Goal: Task Accomplishment & Management: Use online tool/utility

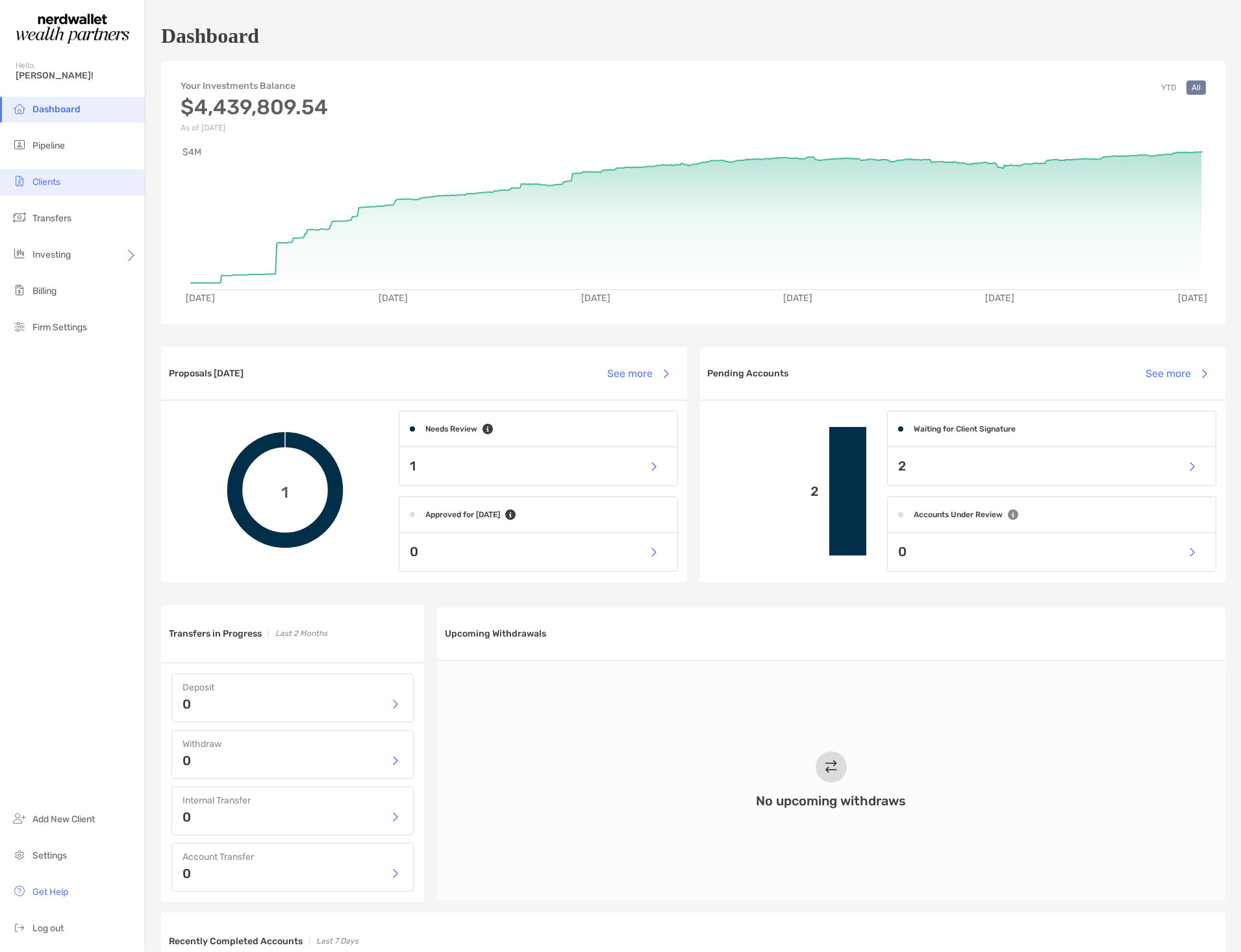
click at [43, 185] on span "Clients" at bounding box center [46, 182] width 28 height 11
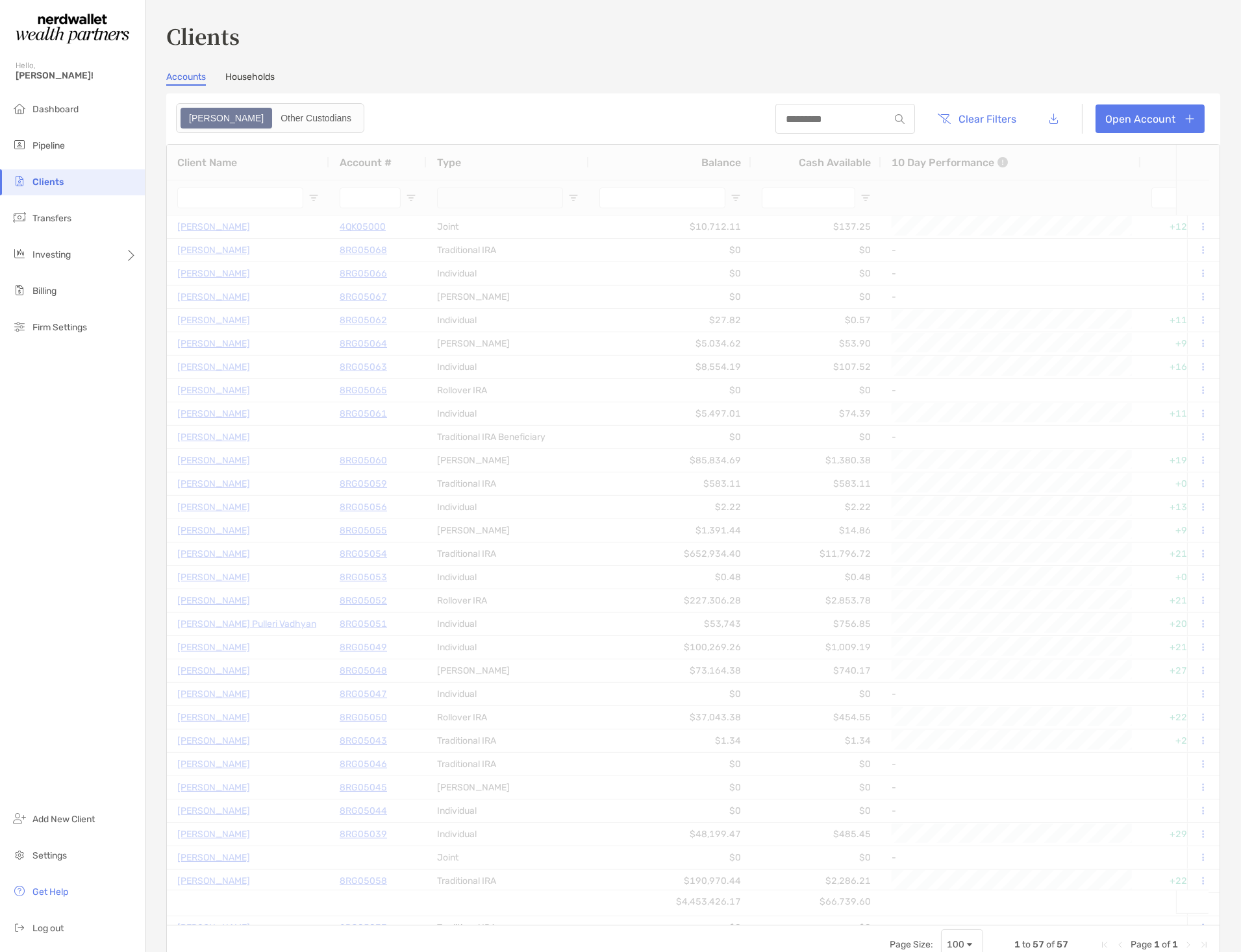
type input "********"
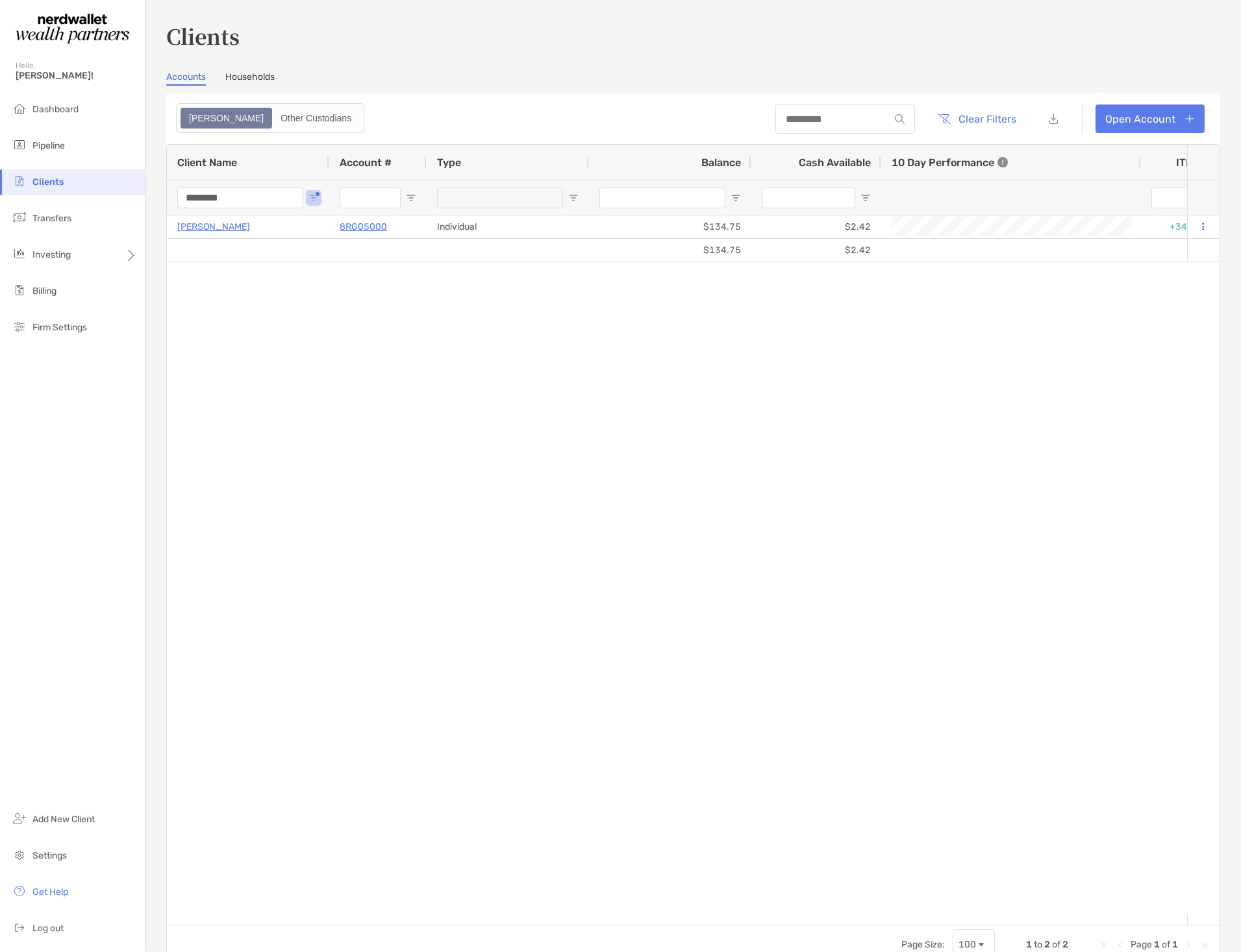
drag, startPoint x: 261, startPoint y: 197, endPoint x: 114, endPoint y: 201, distance: 147.1
click at [114, 201] on div "Clients Hello, [PERSON_NAME]! Dashboard Pipeline Clients Transfers Investing Bi…" at bounding box center [620, 476] width 1241 height 952
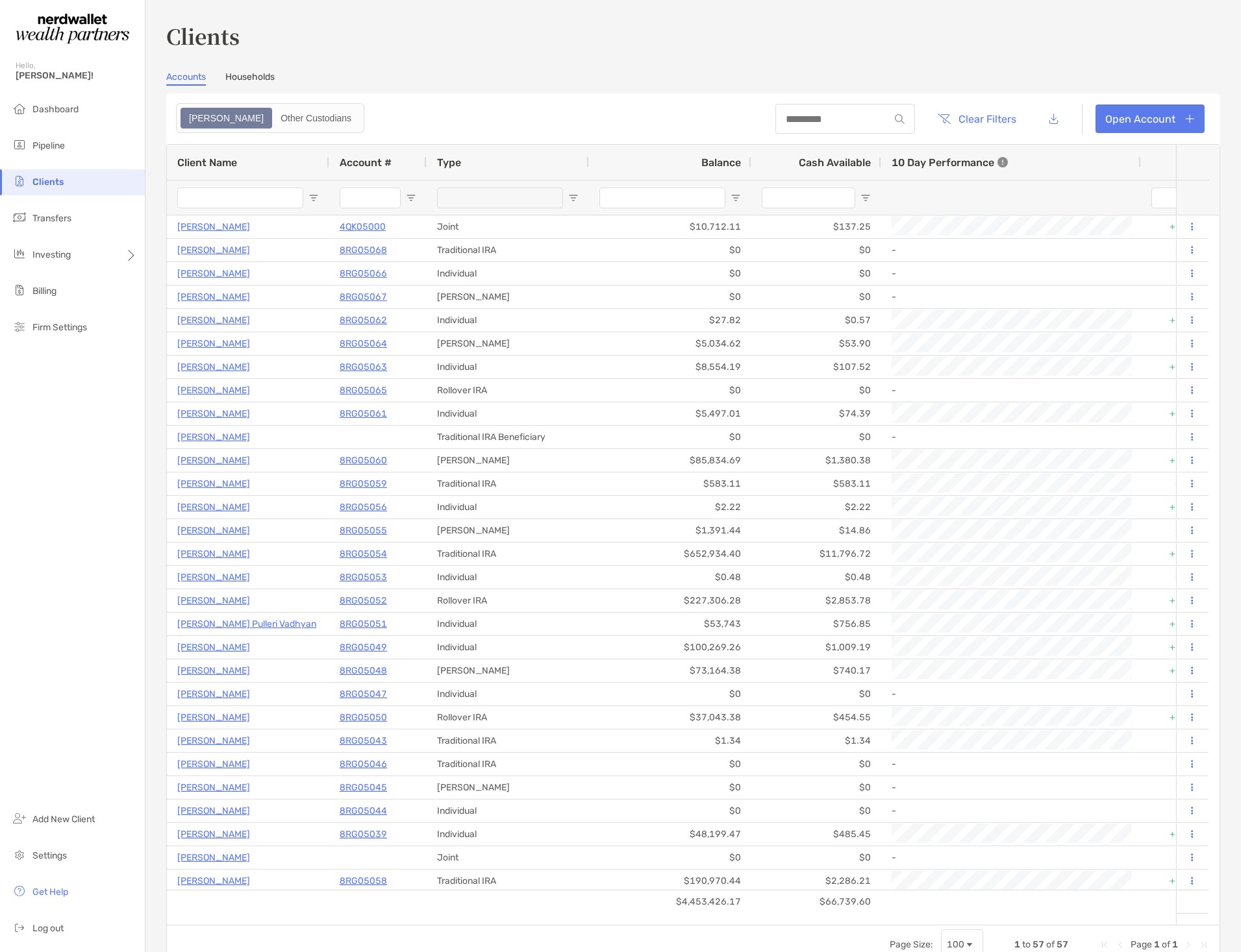
click at [244, 192] on input "Client Name Filter Input" at bounding box center [240, 198] width 126 height 21
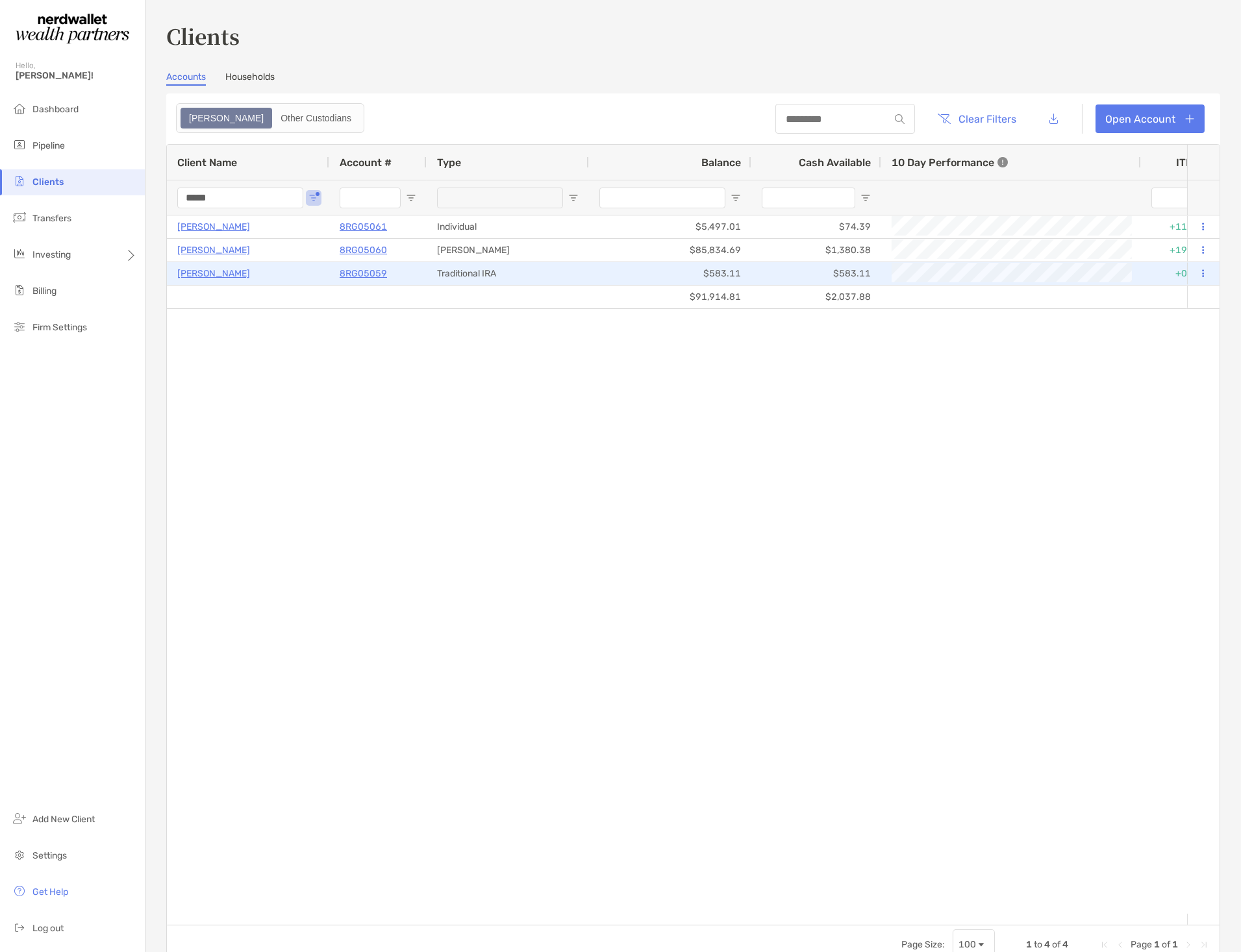
type input "*****"
click at [373, 276] on p "8RG05059" at bounding box center [363, 274] width 47 height 16
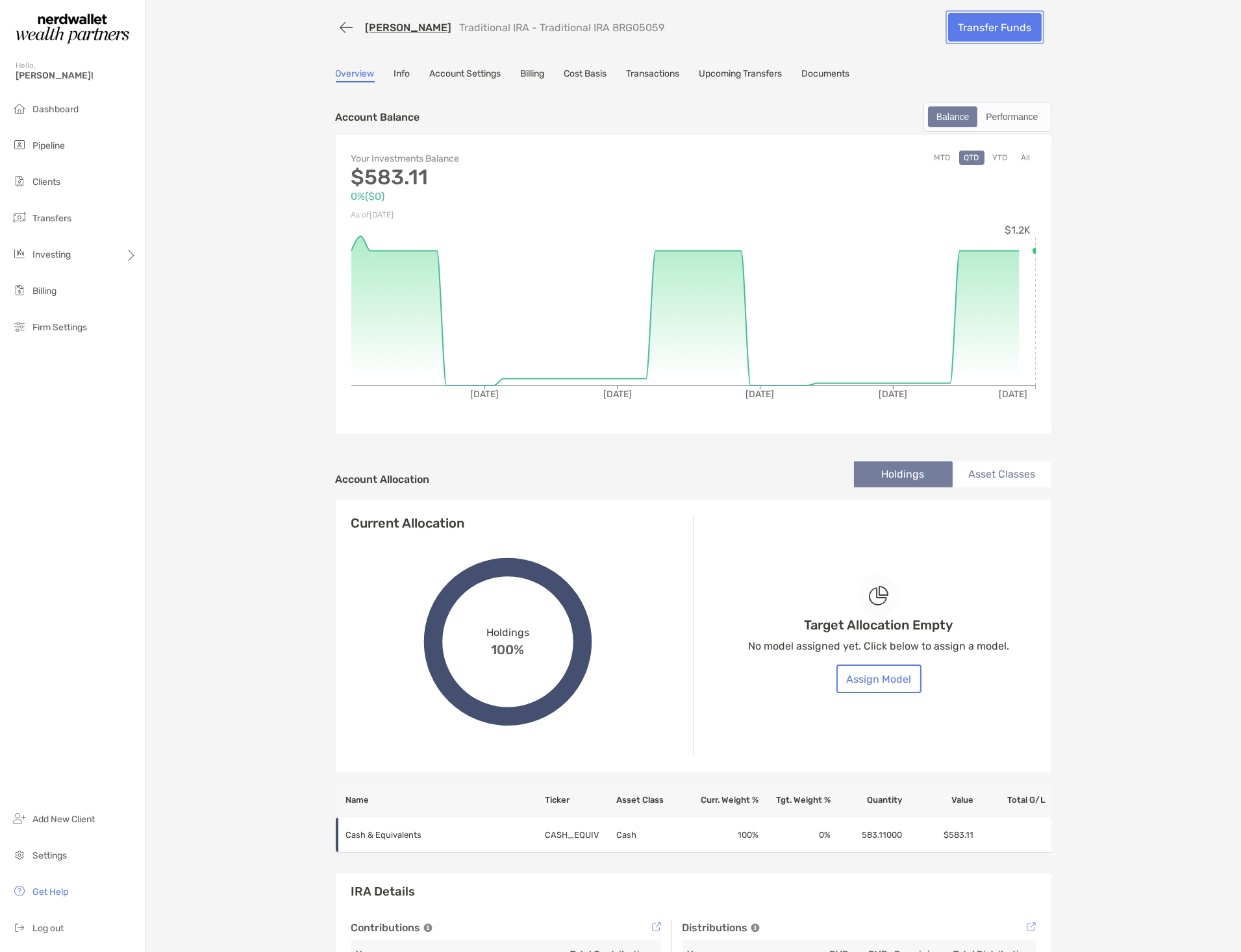
click at [1018, 31] on link "Transfer Funds" at bounding box center [995, 27] width 93 height 29
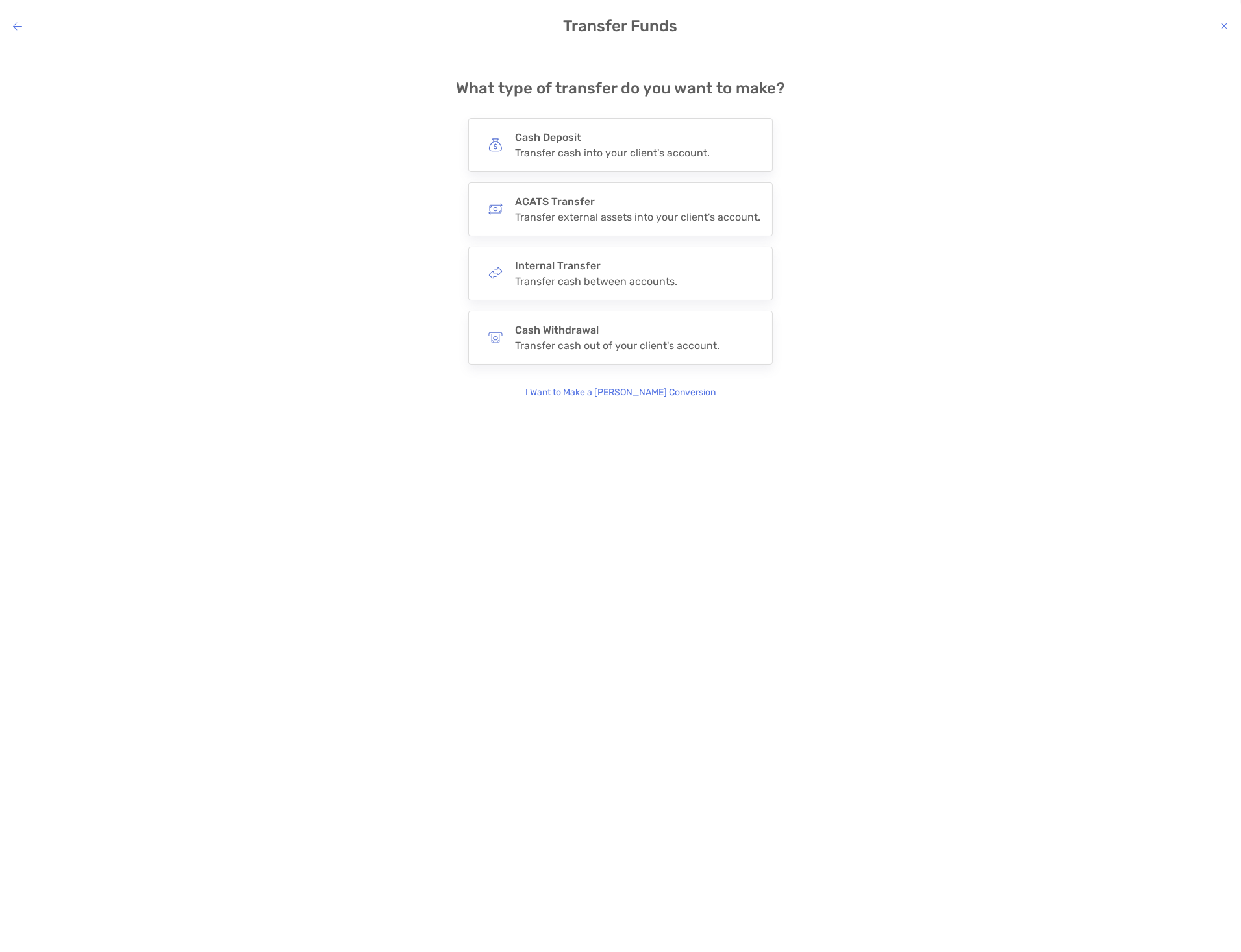
click at [604, 392] on p "I Want to Make a [PERSON_NAME] Conversion" at bounding box center [620, 392] width 190 height 14
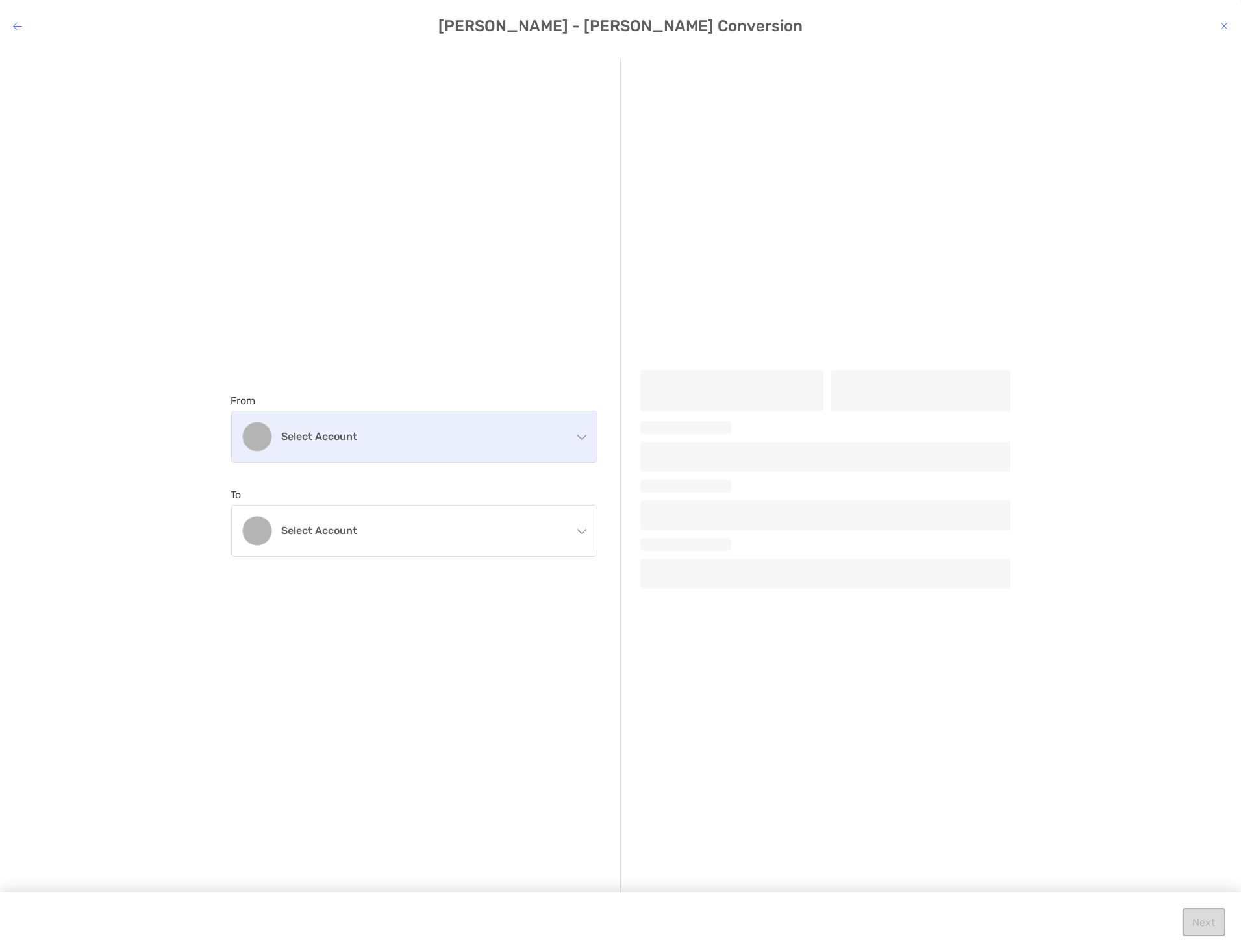
click at [450, 425] on div "Select account" at bounding box center [414, 437] width 365 height 51
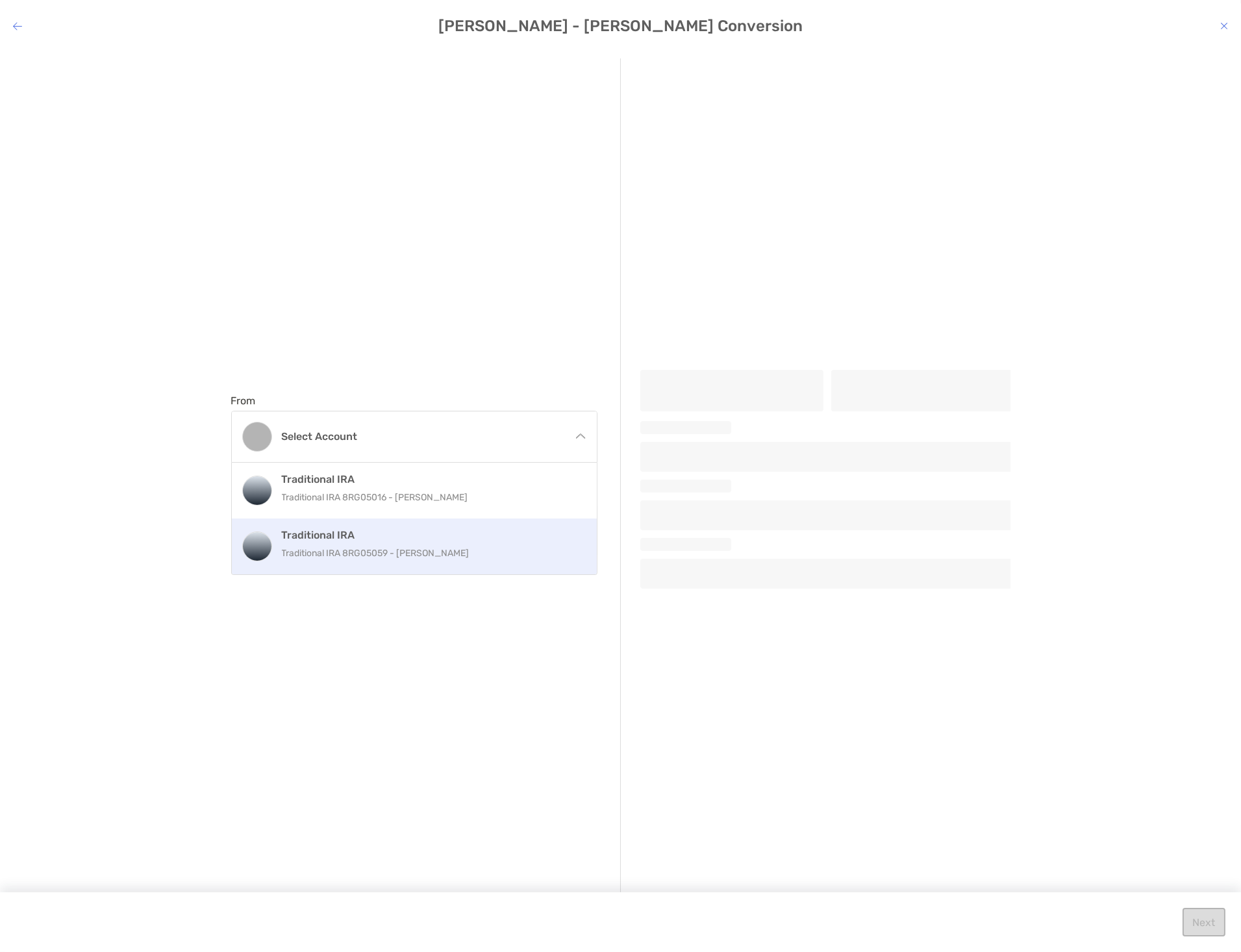
click at [430, 550] on p "Traditional IRA 8RG05059 - [PERSON_NAME]" at bounding box center [428, 554] width 293 height 16
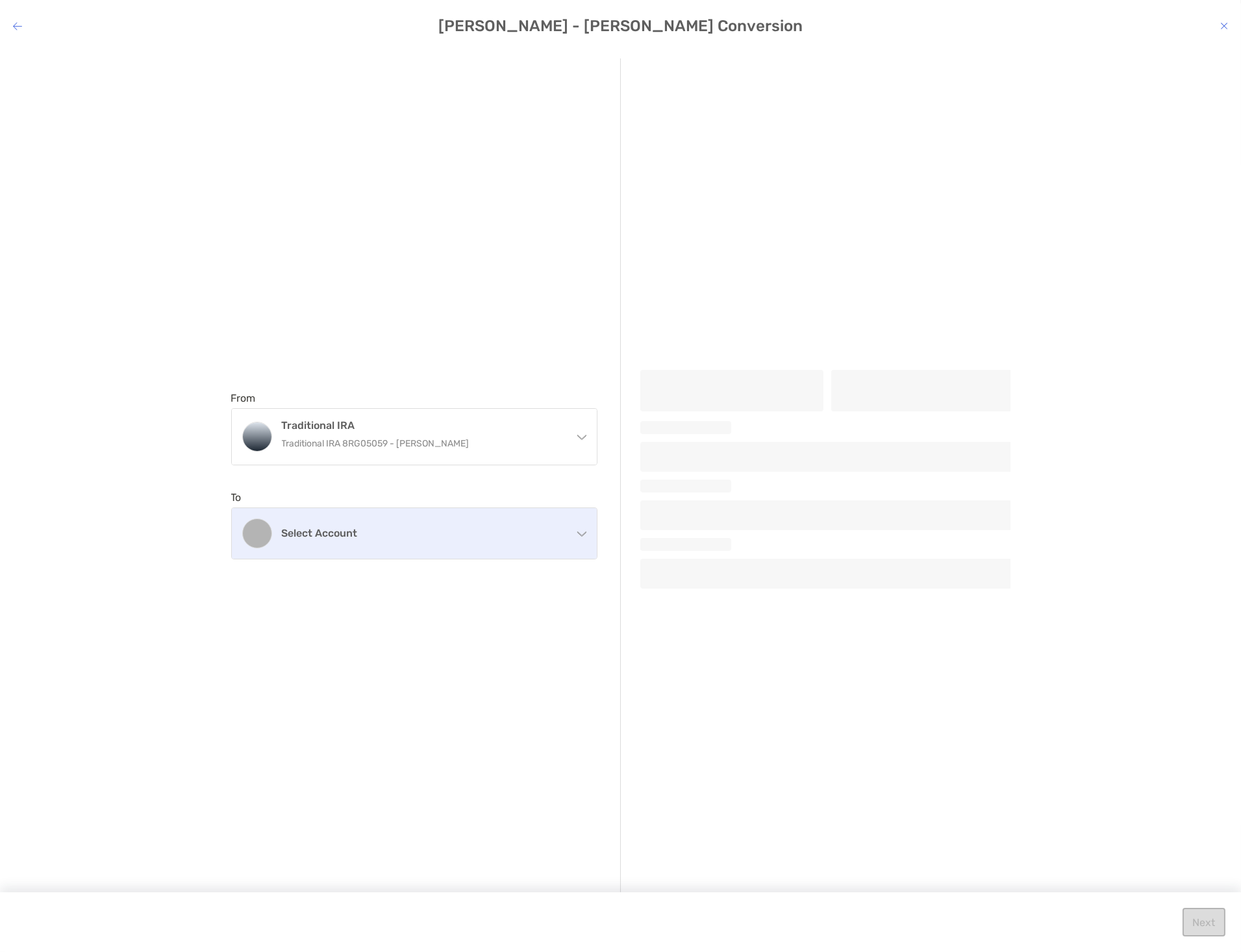
click at [442, 533] on h4 "Select account" at bounding box center [422, 533] width 281 height 12
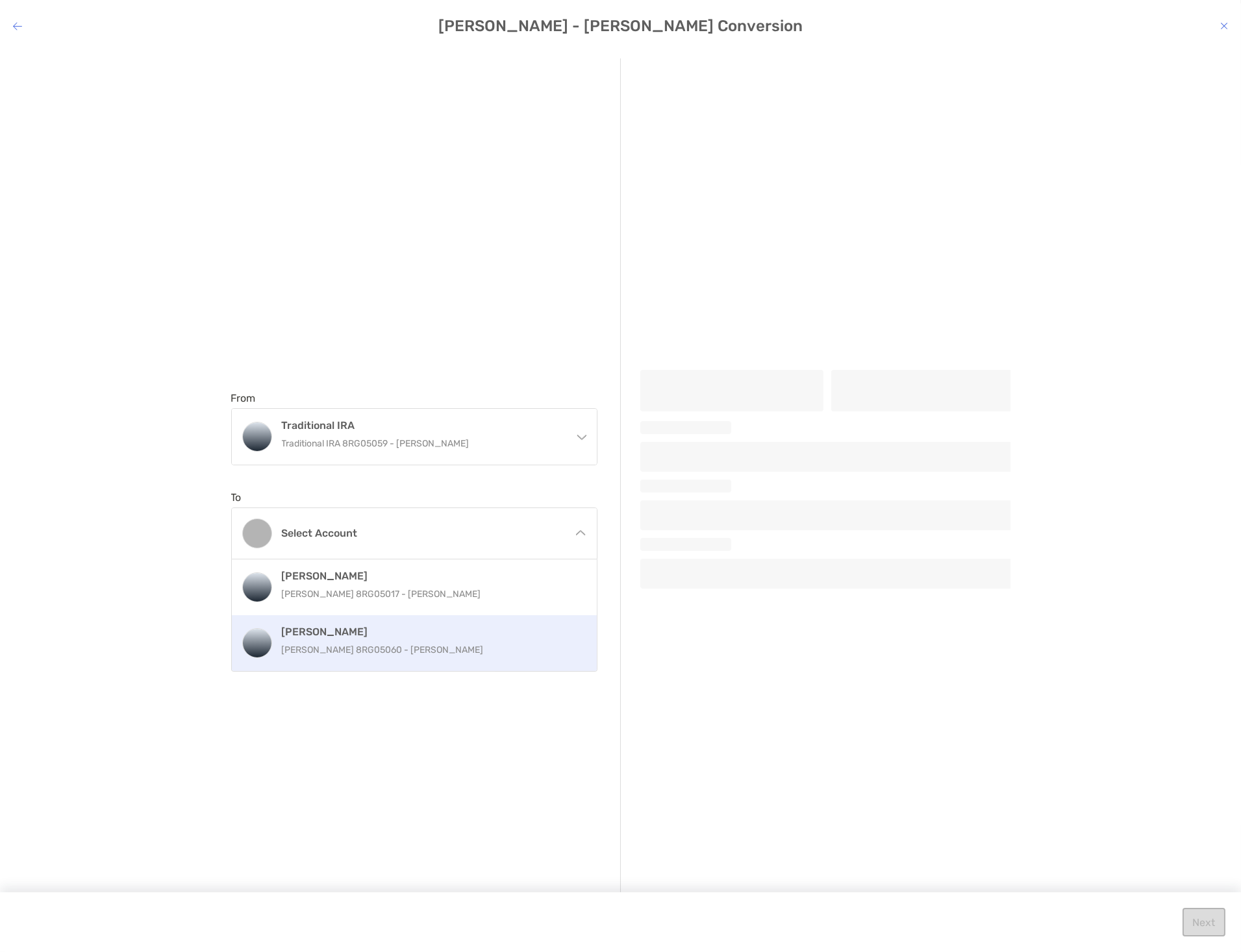
click at [434, 642] on p "[PERSON_NAME] 8RG05060 - [PERSON_NAME]" at bounding box center [428, 650] width 293 height 16
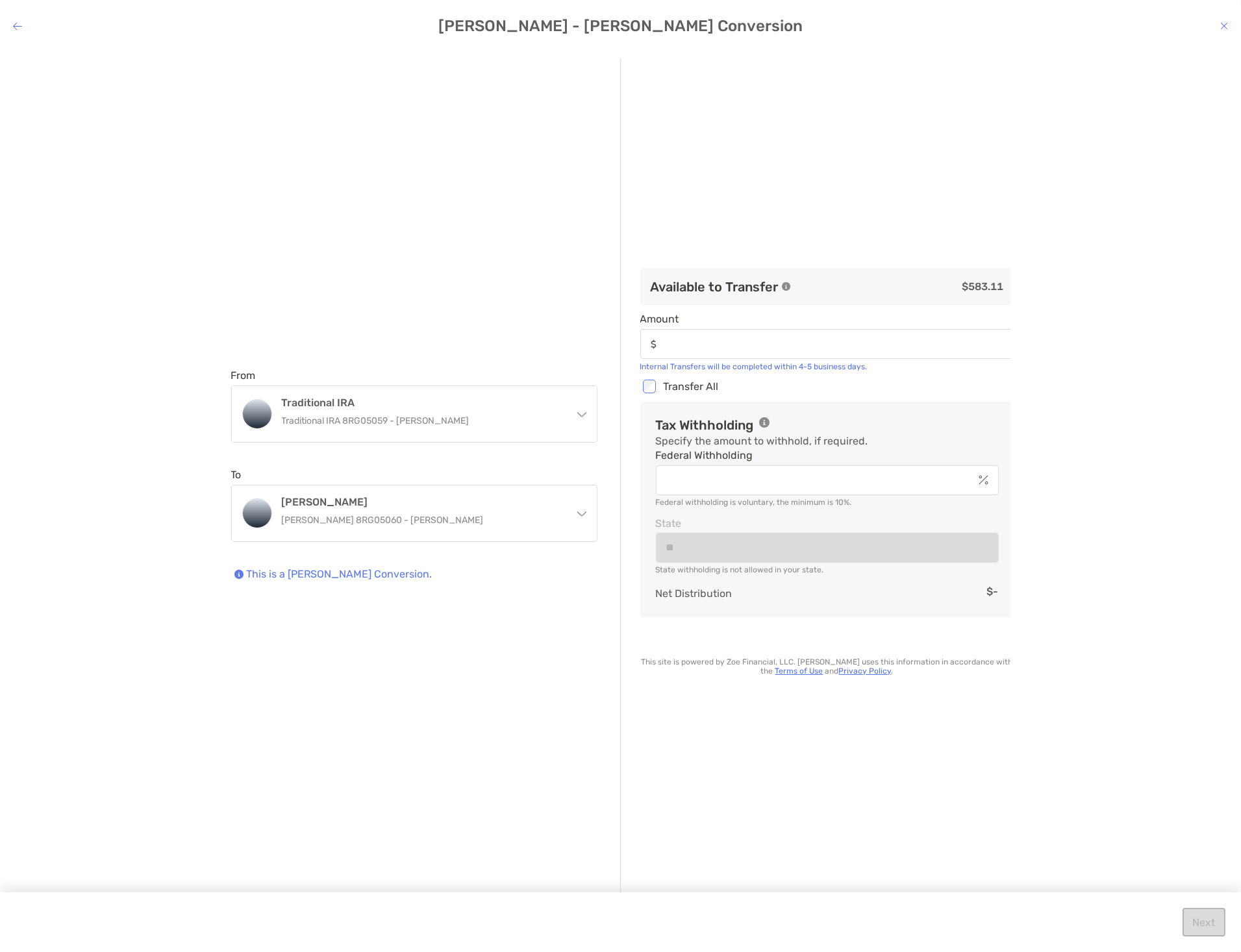
type input "******"
click at [1199, 918] on button "Next" at bounding box center [1203, 923] width 43 height 29
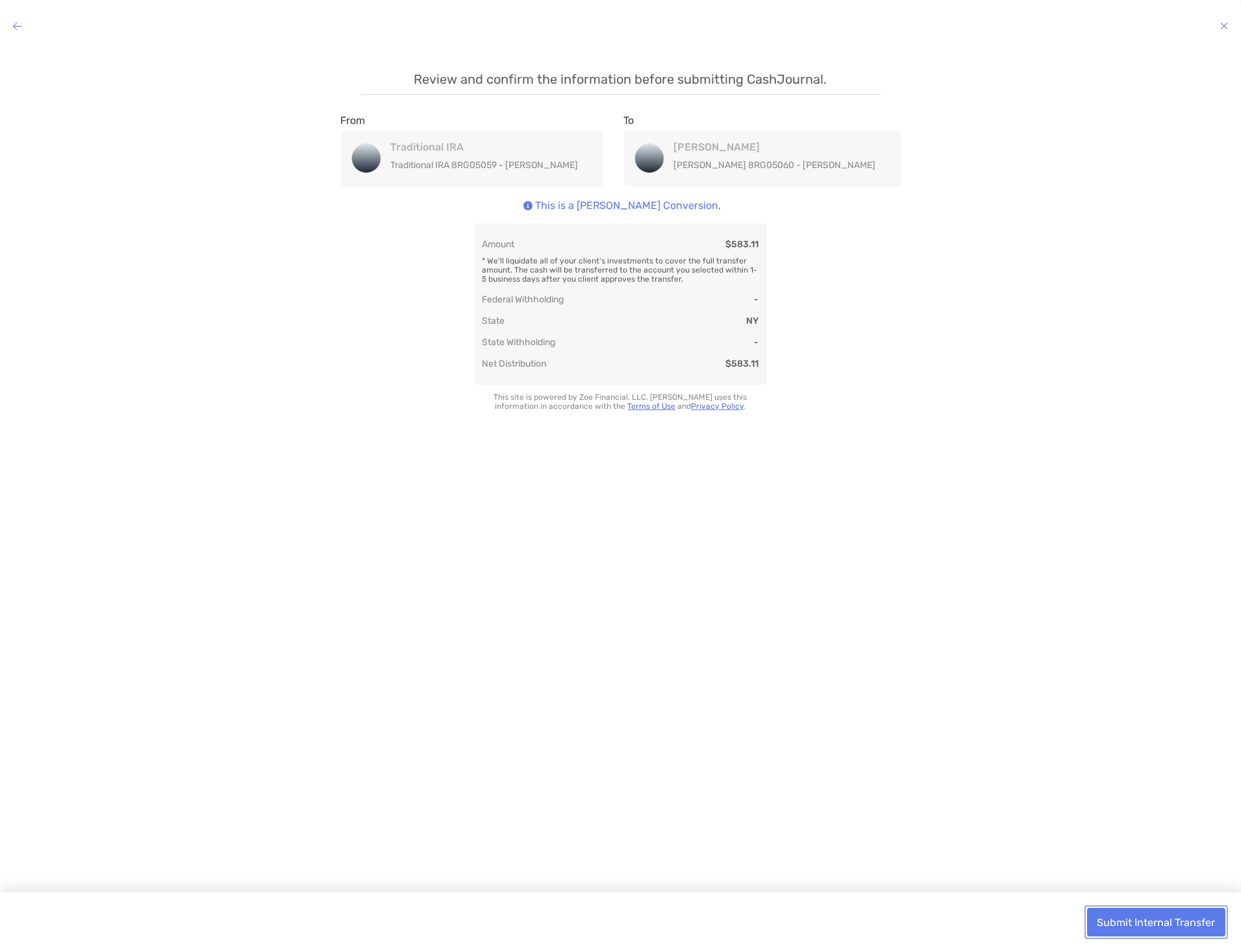
click at [1166, 929] on button "Submit Internal Transfer" at bounding box center [1156, 923] width 139 height 29
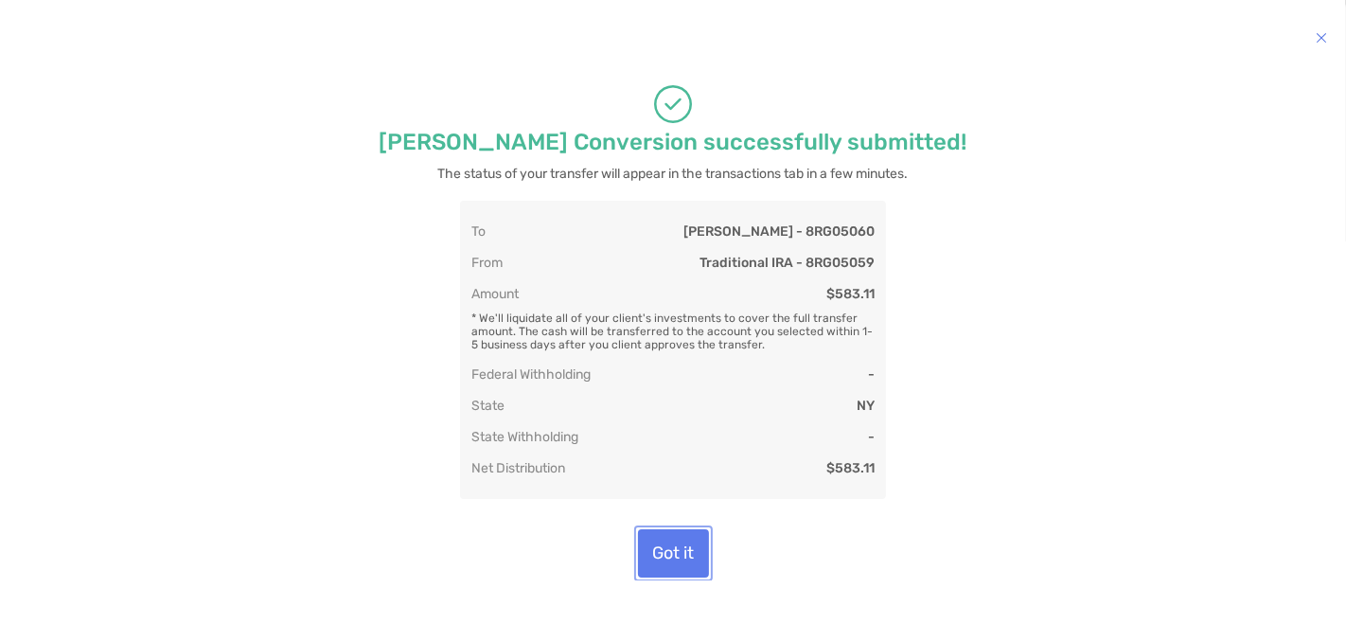
click at [665, 541] on button "Got it" at bounding box center [673, 553] width 71 height 48
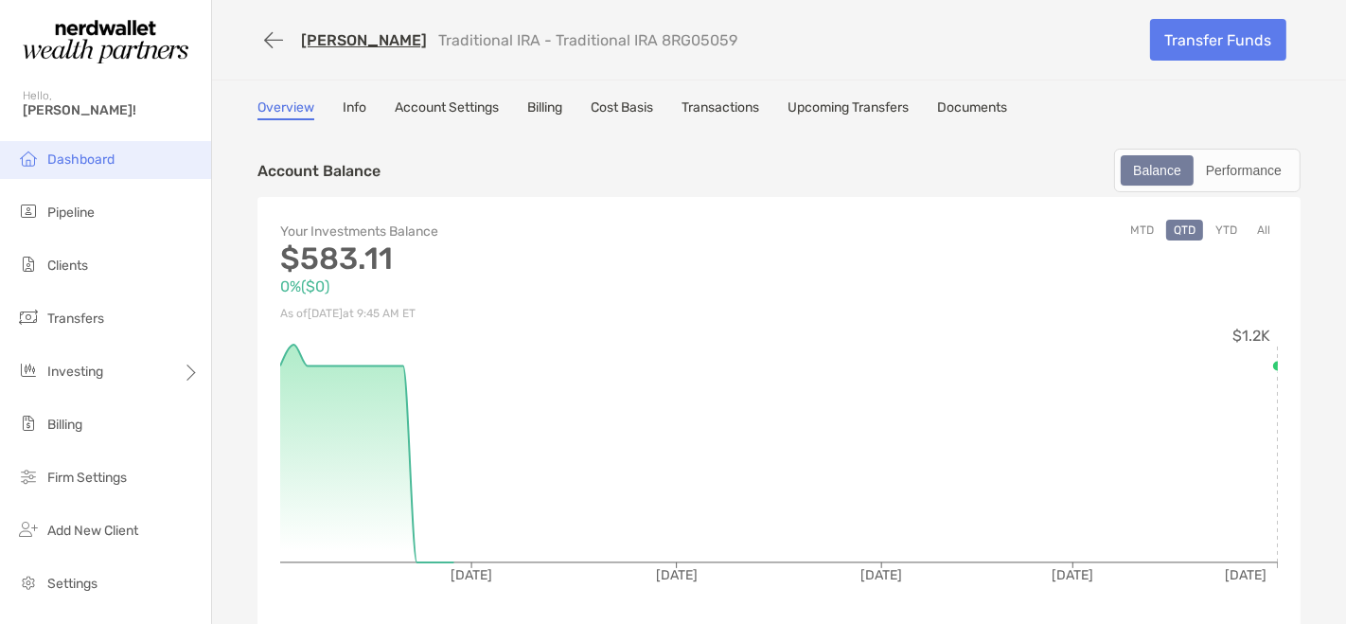
click at [67, 154] on span "Dashboard" at bounding box center [80, 159] width 67 height 16
